Goal: Task Accomplishment & Management: Use online tool/utility

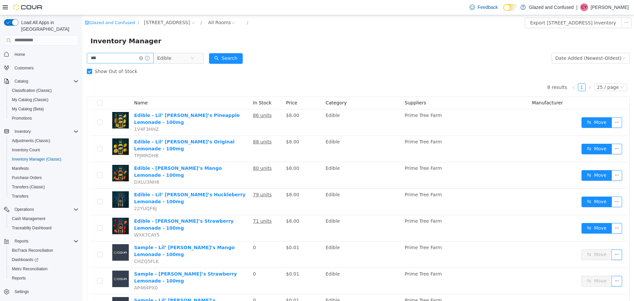
click at [143, 57] on icon "icon: close-circle" at bounding box center [141, 58] width 4 height 4
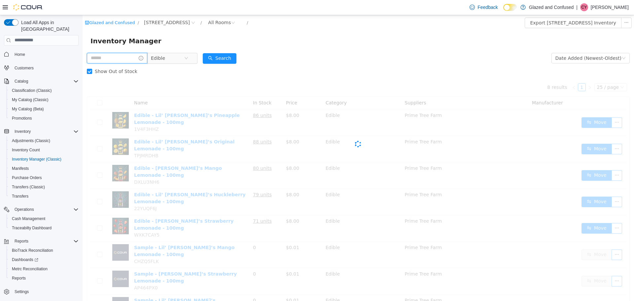
click at [121, 57] on input "text" at bounding box center [117, 57] width 60 height 11
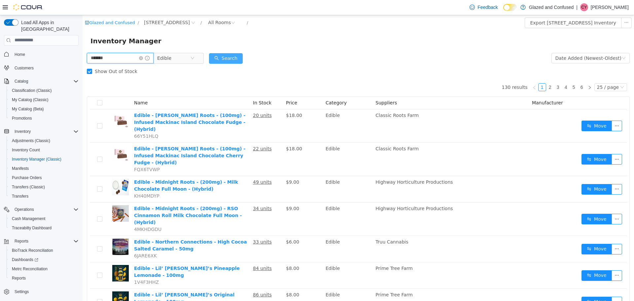
type input "*******"
click at [232, 58] on button "Search" at bounding box center [226, 58] width 34 height 11
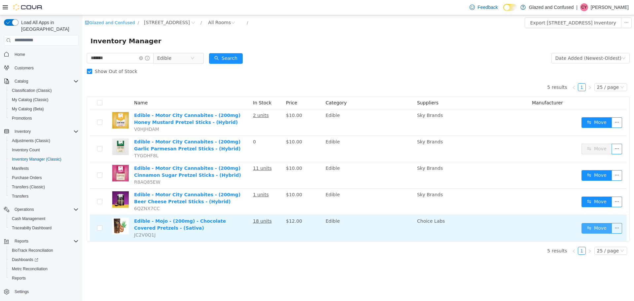
click at [601, 226] on button "Move" at bounding box center [596, 227] width 30 height 11
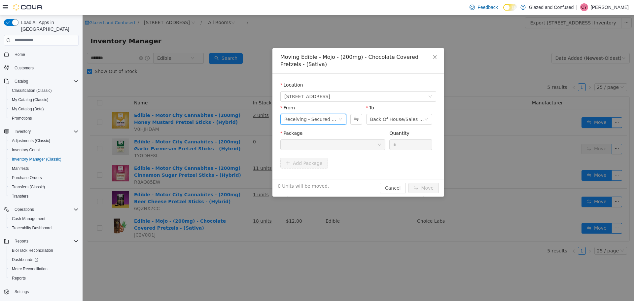
click at [340, 117] on icon "icon: down" at bounding box center [340, 119] width 4 height 4
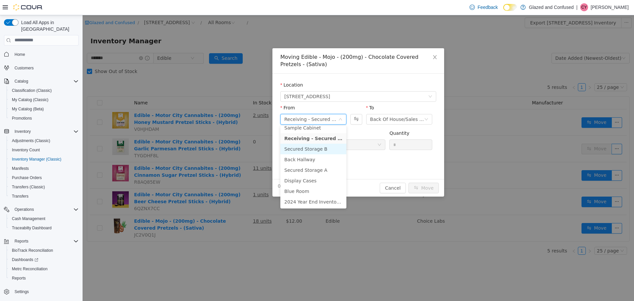
click at [319, 147] on li "Secured Storage B" at bounding box center [313, 148] width 66 height 11
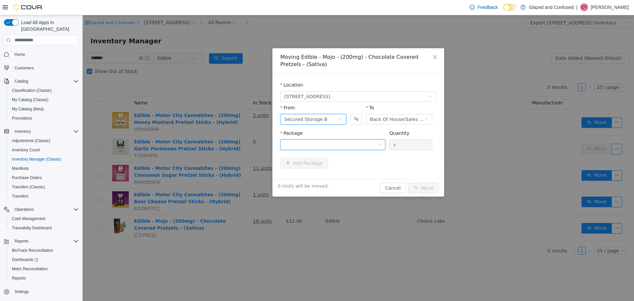
click at [323, 142] on div at bounding box center [330, 144] width 93 height 10
click at [325, 170] on strong "1A4050300005C96001351111" at bounding box center [323, 167] width 78 height 5
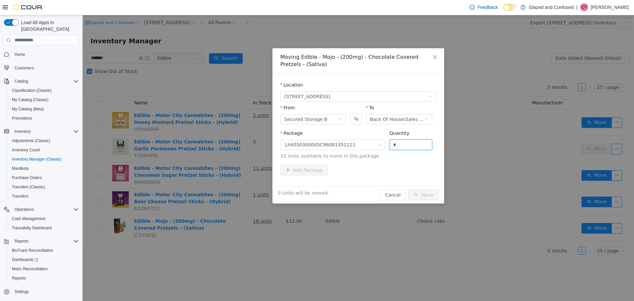
drag, startPoint x: 402, startPoint y: 143, endPoint x: 388, endPoint y: 149, distance: 15.0
click at [386, 147] on div "Package 1A4050300005C96001351111 Quantity * 15 Units available to move in this …" at bounding box center [358, 144] width 156 height 30
type input "**"
click at [408, 189] on button "Move" at bounding box center [423, 194] width 30 height 11
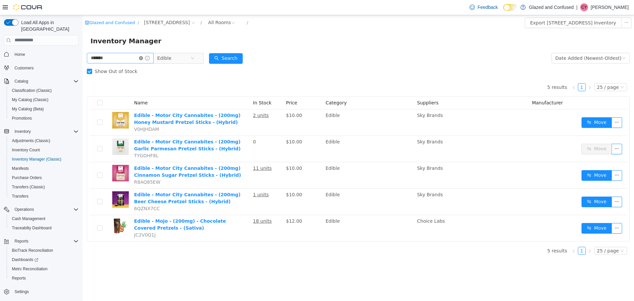
click at [143, 57] on icon "icon: close-circle" at bounding box center [141, 58] width 4 height 4
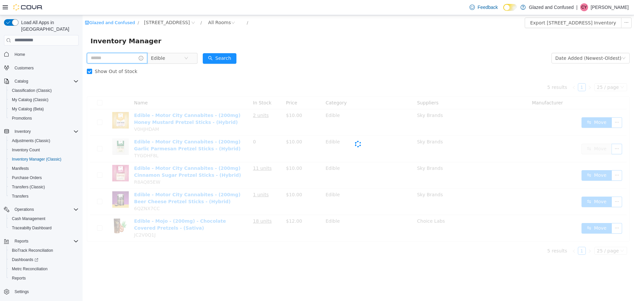
click at [121, 57] on input "text" at bounding box center [117, 57] width 60 height 11
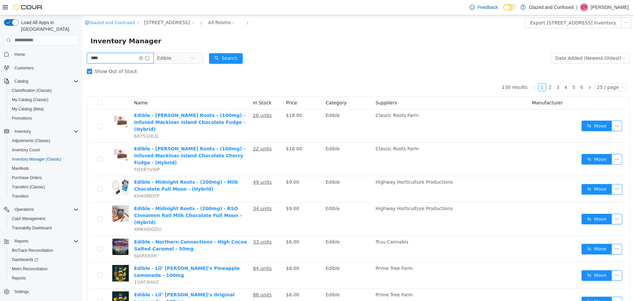
type input "****"
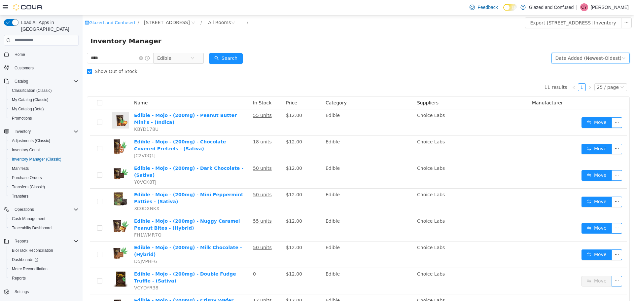
click at [622, 56] on icon "icon: down" at bounding box center [624, 58] width 4 height 4
click at [577, 70] on li "Alphabetical (A-Z)" at bounding box center [587, 71] width 74 height 11
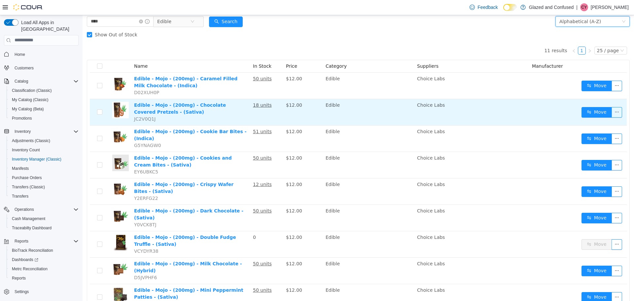
scroll to position [35, 0]
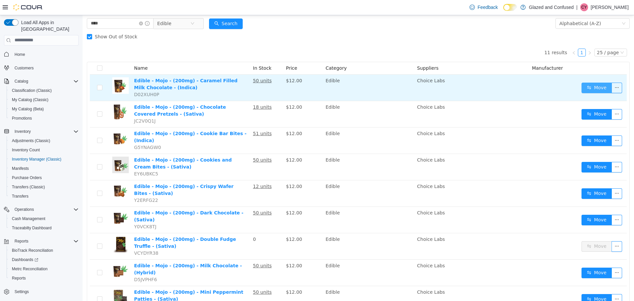
click at [591, 86] on button "Move" at bounding box center [596, 87] width 30 height 11
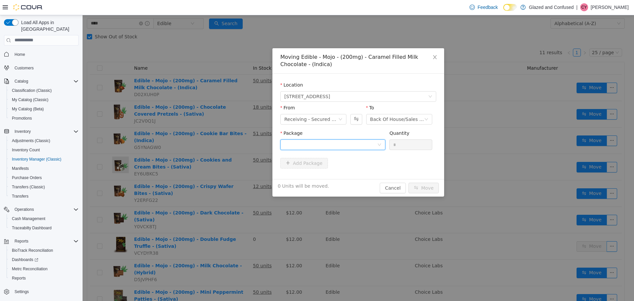
click at [337, 143] on div at bounding box center [330, 144] width 93 height 10
click at [332, 166] on strong "1A4050300005C96001481933" at bounding box center [323, 167] width 78 height 5
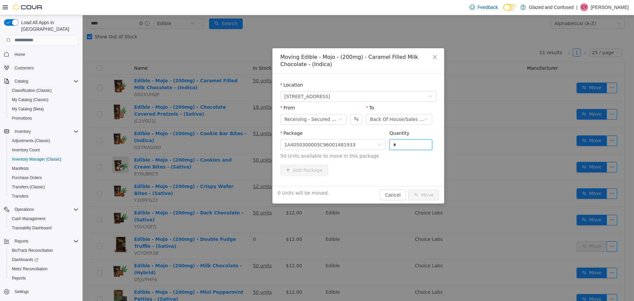
drag, startPoint x: 402, startPoint y: 142, endPoint x: 365, endPoint y: 154, distance: 38.6
click at [365, 154] on span "Package 1A4050300005C96001481933 Quantity * 50 Units available to move in this …" at bounding box center [358, 144] width 156 height 29
type input "*"
click at [408, 189] on button "Move" at bounding box center [423, 194] width 30 height 11
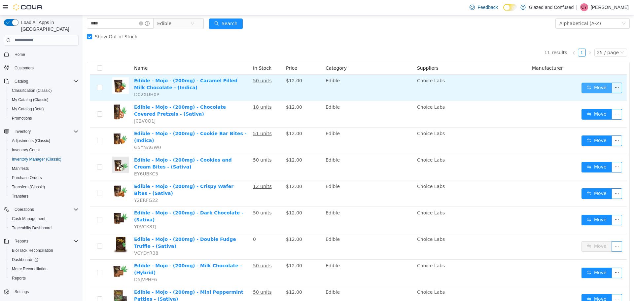
click at [596, 85] on button "Move" at bounding box center [596, 87] width 30 height 11
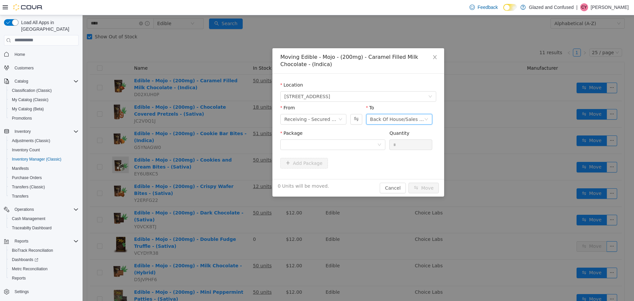
click at [427, 118] on icon "icon: down" at bounding box center [426, 119] width 3 height 2
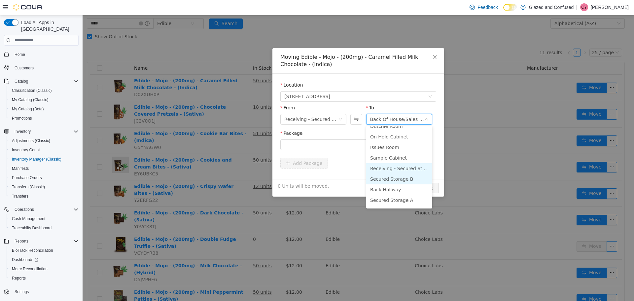
scroll to position [57, 0]
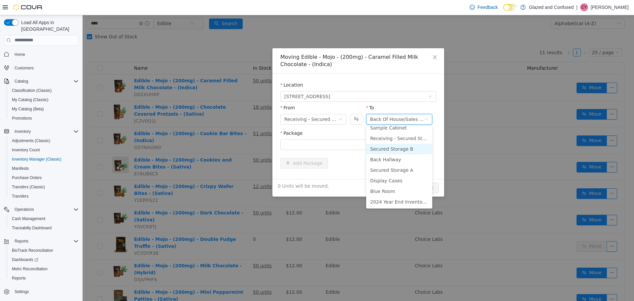
click at [408, 147] on li "Secured Storage B" at bounding box center [399, 148] width 66 height 11
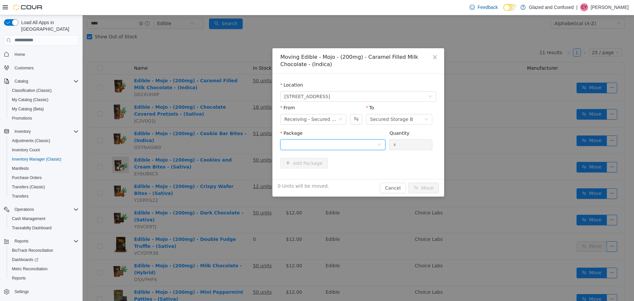
click at [336, 144] on div at bounding box center [330, 144] width 93 height 10
click at [339, 172] on li "1A4050300005C96001481933 Quantity : 42 Units" at bounding box center [332, 172] width 105 height 18
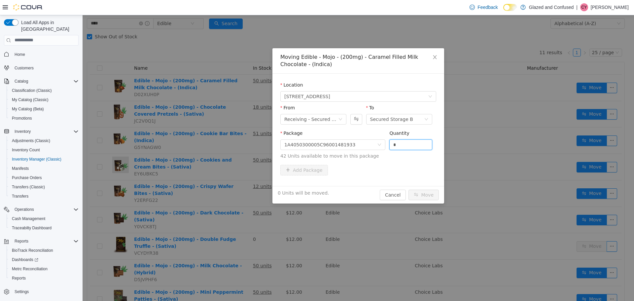
drag, startPoint x: 399, startPoint y: 144, endPoint x: 387, endPoint y: 148, distance: 13.6
click at [389, 147] on div "Package 1A4050300005C96001481933 Quantity * 42 Units available to move in this …" at bounding box center [358, 144] width 156 height 30
type input "**"
click at [408, 189] on button "Move" at bounding box center [423, 194] width 30 height 11
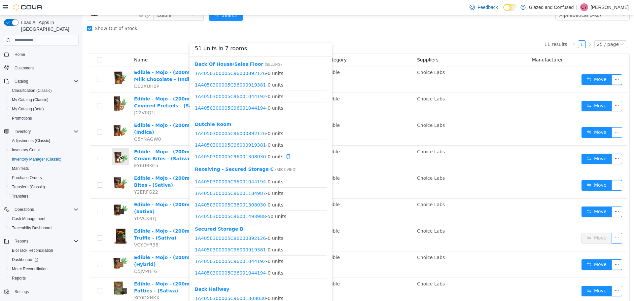
scroll to position [35, 0]
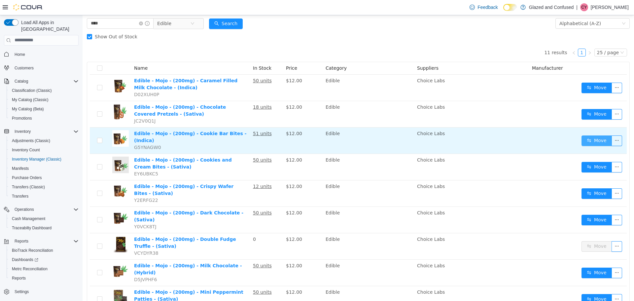
click at [594, 138] on button "Move" at bounding box center [596, 140] width 30 height 11
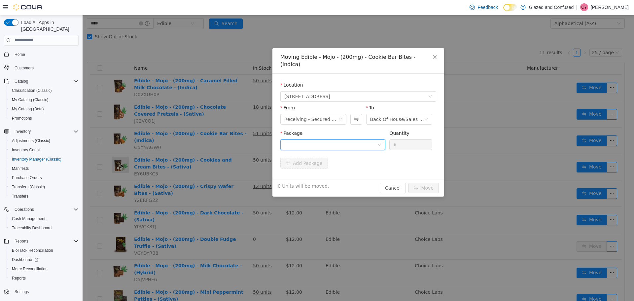
click at [351, 139] on div at bounding box center [330, 144] width 93 height 10
click at [330, 162] on strong "1A4050300005C96001493988" at bounding box center [323, 160] width 78 height 5
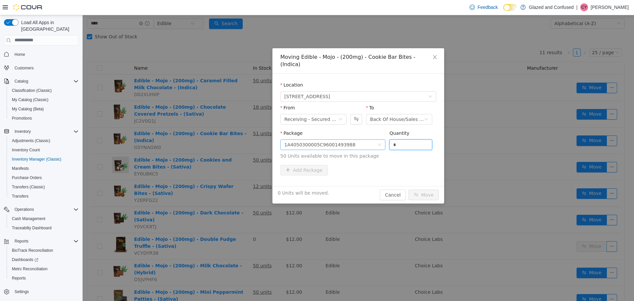
drag, startPoint x: 398, startPoint y: 134, endPoint x: 383, endPoint y: 134, distance: 15.5
click at [383, 134] on span "Package 1A4050300005C96001493988 Quantity * 50 Units available to move in this …" at bounding box center [358, 144] width 156 height 29
type input "*"
click at [408, 189] on button "Move" at bounding box center [423, 194] width 30 height 11
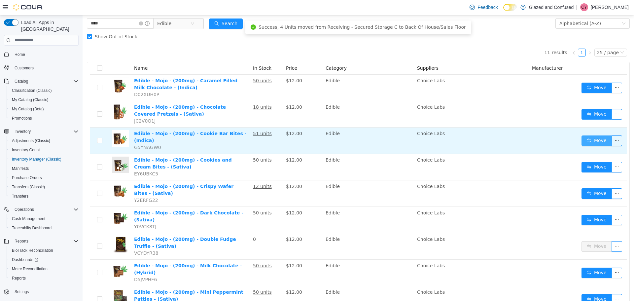
click at [599, 139] on button "Move" at bounding box center [596, 140] width 30 height 11
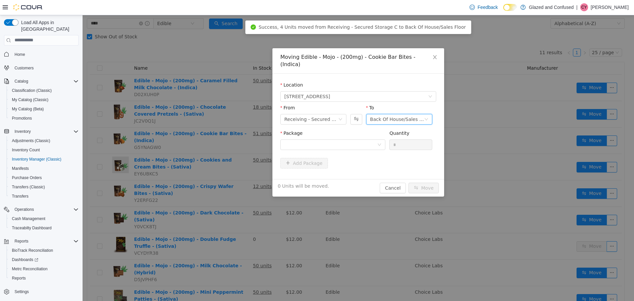
click at [423, 114] on div "Back Of House/Sales Floor" at bounding box center [397, 119] width 54 height 10
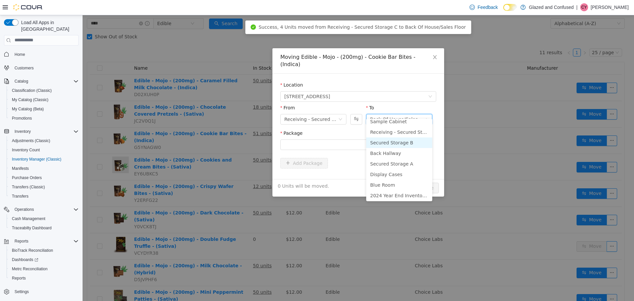
scroll to position [57, 0]
click at [400, 140] on li "Secured Storage B" at bounding box center [399, 141] width 66 height 11
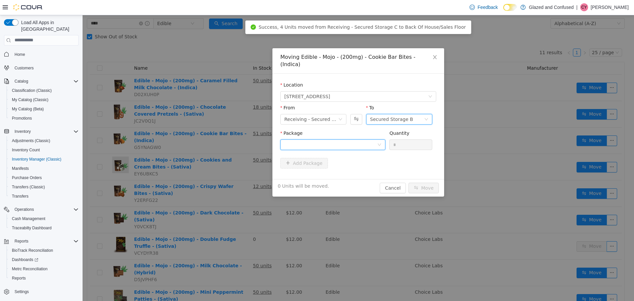
click at [308, 139] on div at bounding box center [330, 144] width 93 height 10
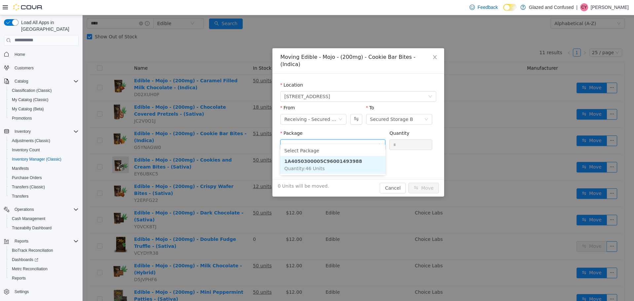
click at [312, 162] on strong "1A4050300005C96001493988" at bounding box center [323, 160] width 78 height 5
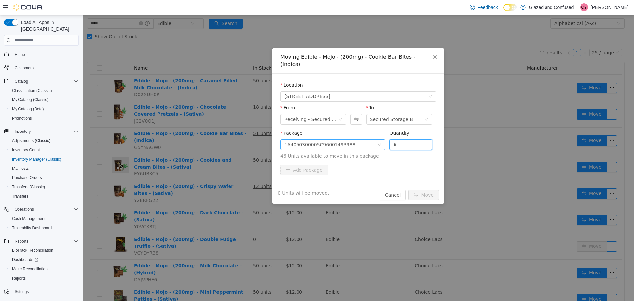
drag, startPoint x: 406, startPoint y: 136, endPoint x: 384, endPoint y: 132, distance: 21.8
click at [385, 132] on span "Package 1A4050300005C96001493988 Quantity * 46 Units available to move in this …" at bounding box center [358, 144] width 156 height 29
type input "**"
click at [408, 189] on button "Move" at bounding box center [423, 194] width 30 height 11
